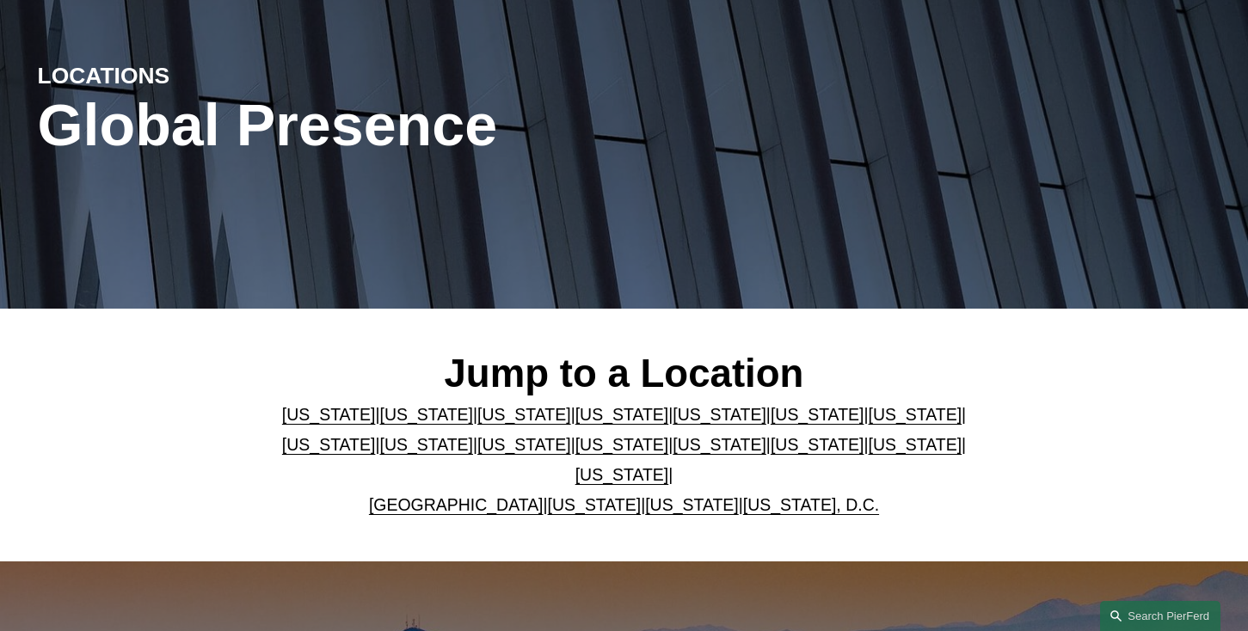
scroll to position [175, 0]
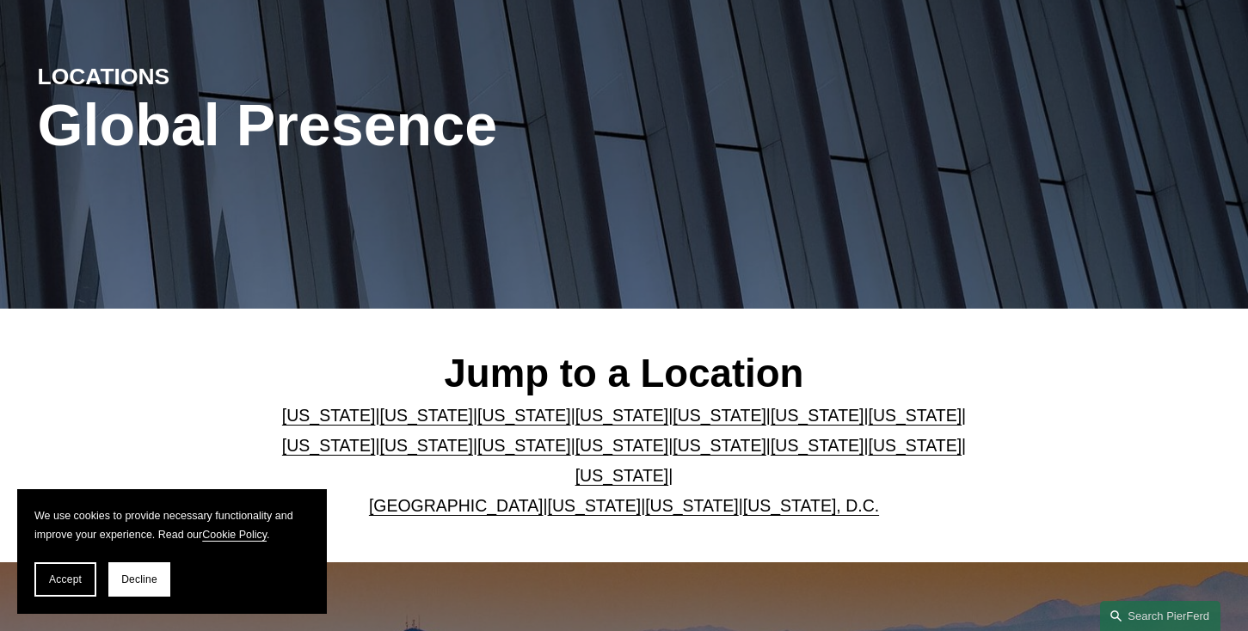
click at [792, 421] on link "[US_STATE]" at bounding box center [818, 415] width 94 height 19
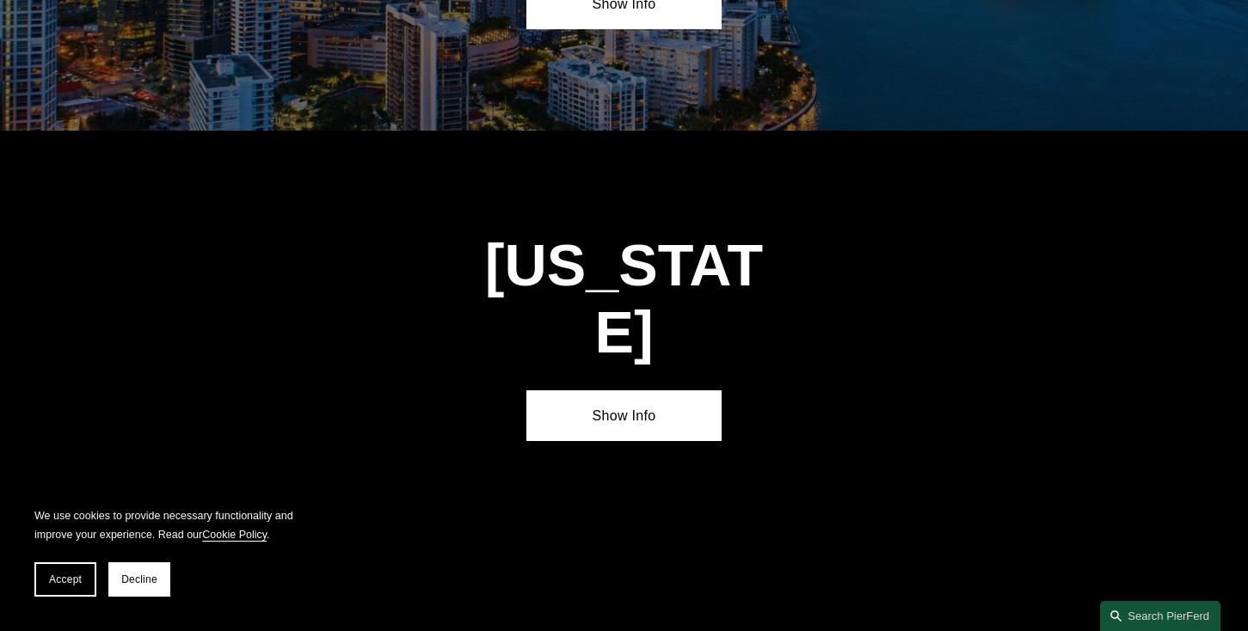
scroll to position [2503, 0]
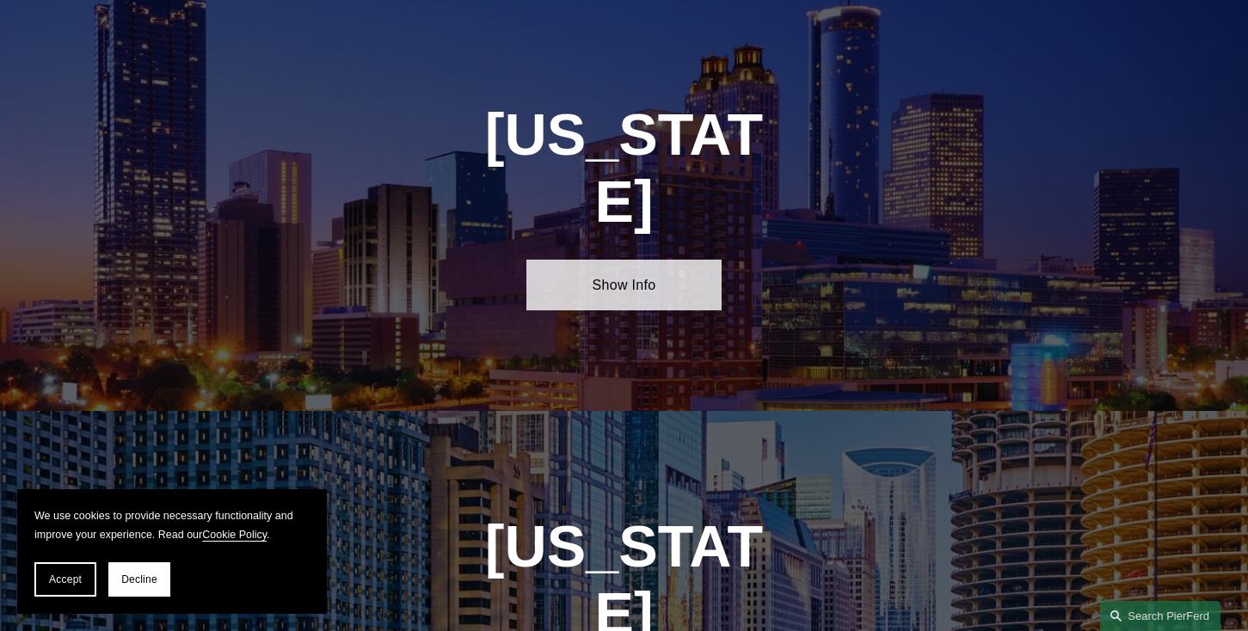
click at [625, 260] on link "Show Info" at bounding box center [624, 285] width 195 height 51
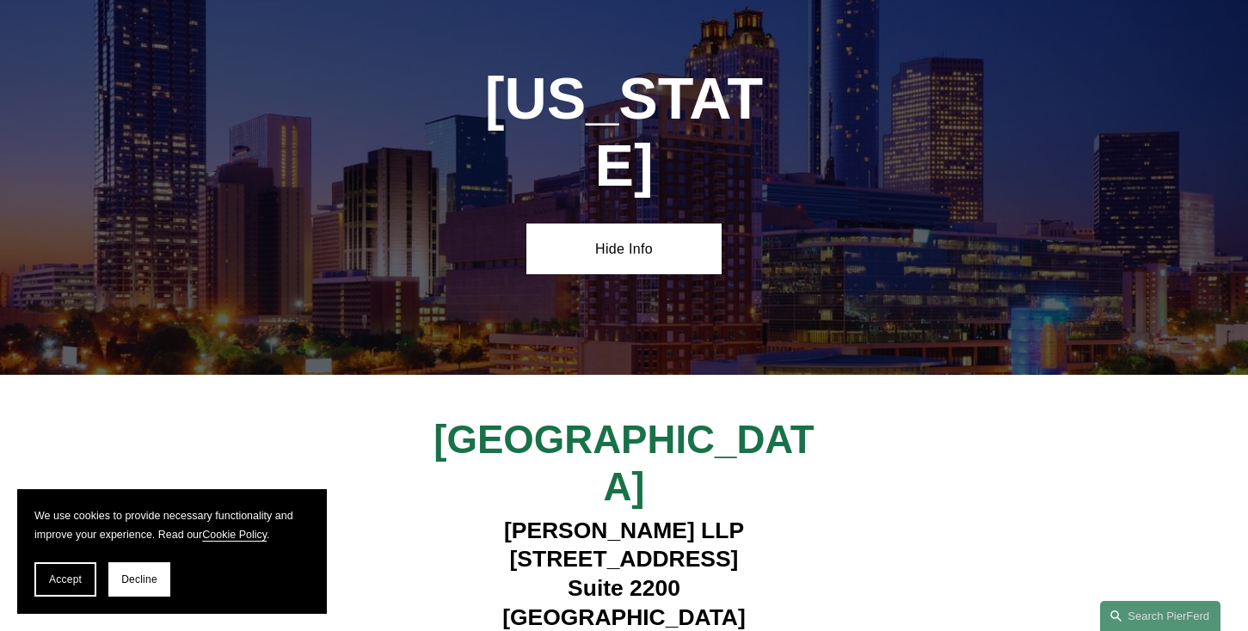
scroll to position [2513, 0]
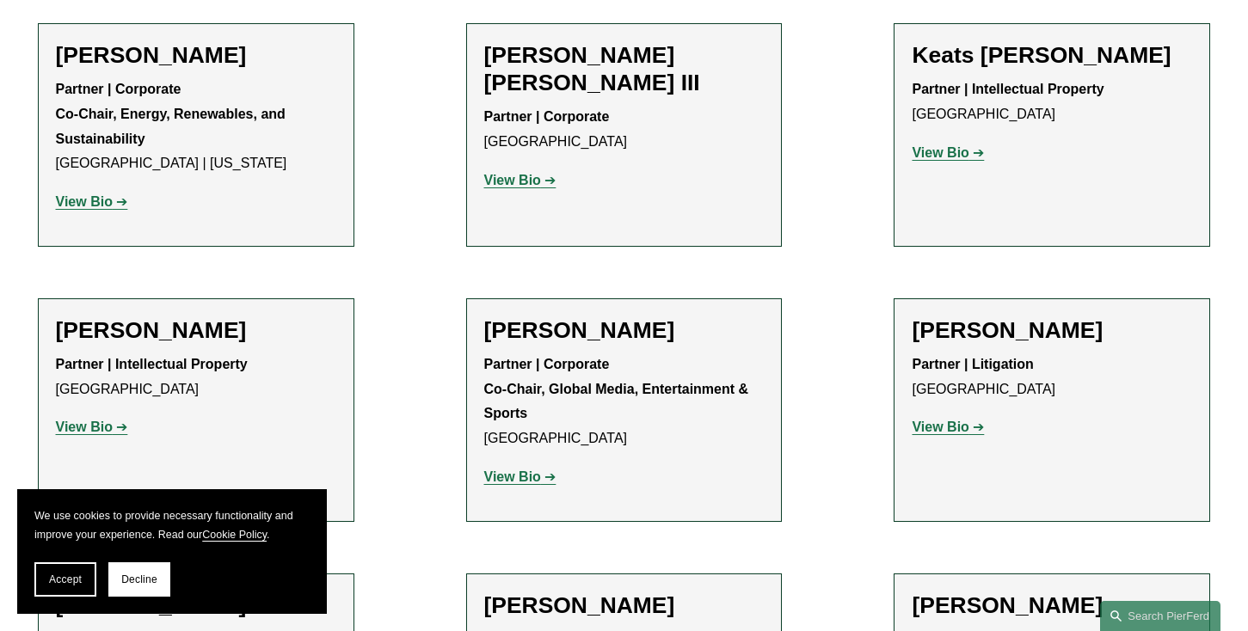
scroll to position [2272, 0]
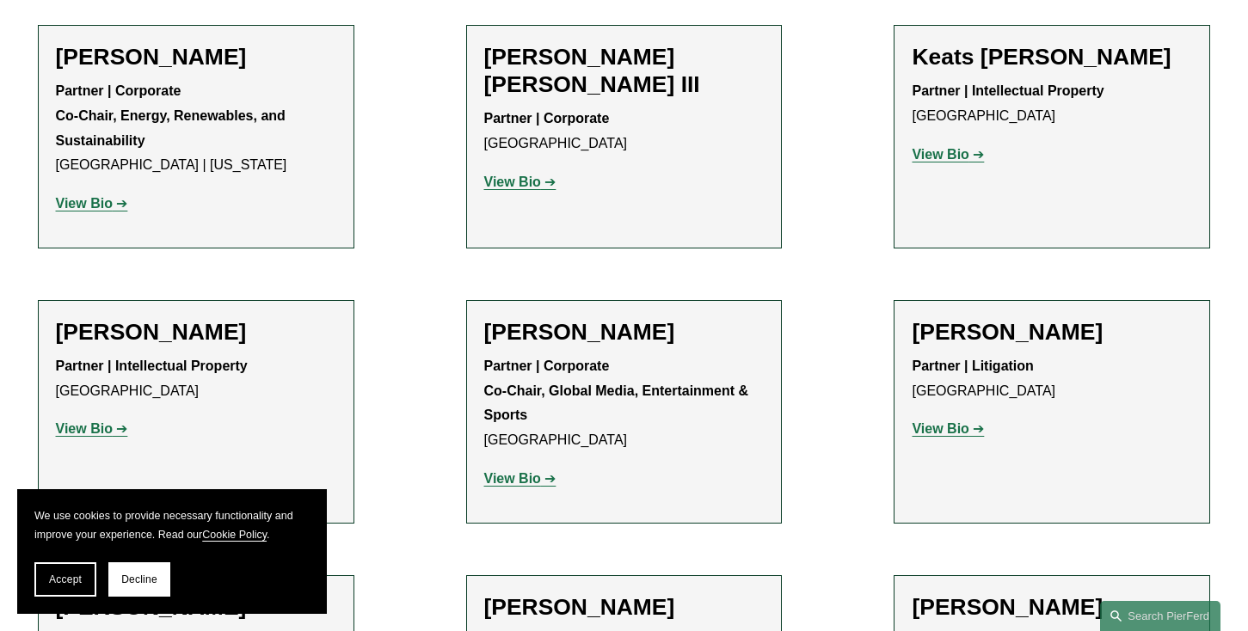
click at [510, 471] on strong "View Bio" at bounding box center [512, 478] width 57 height 15
